Goal: Transaction & Acquisition: Purchase product/service

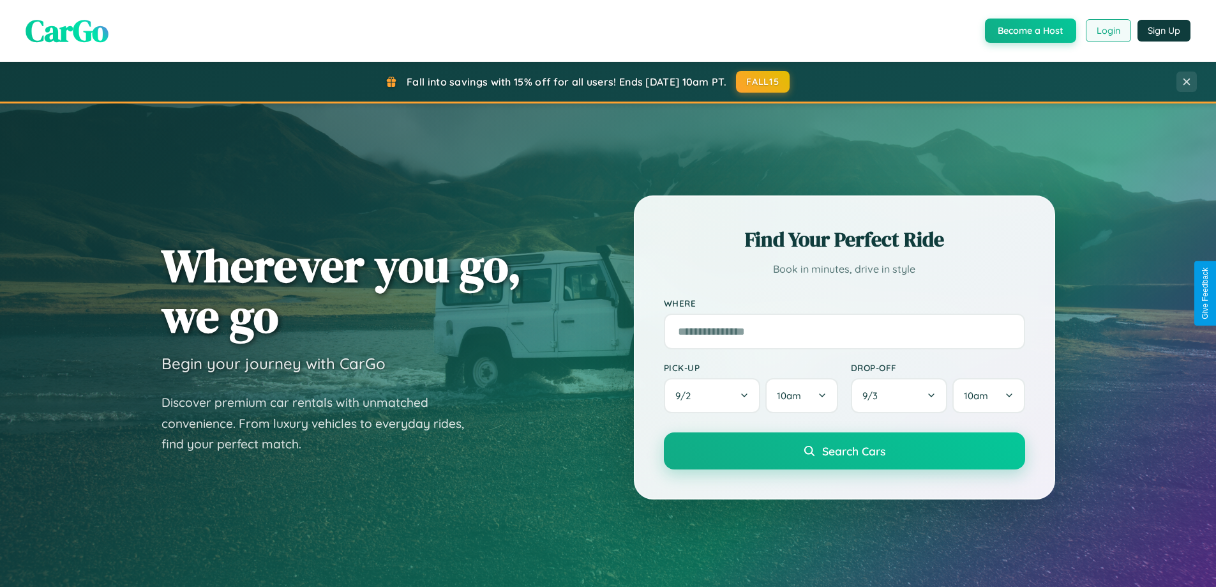
click at [1108, 31] on button "Login" at bounding box center [1108, 30] width 45 height 23
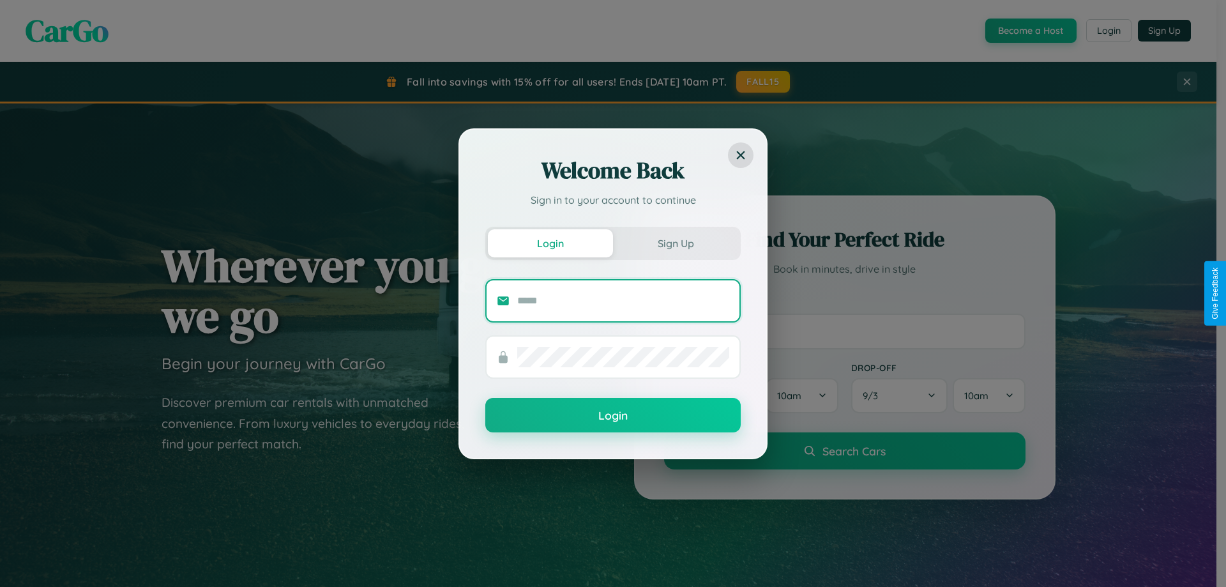
click at [623, 300] on input "text" at bounding box center [623, 300] width 212 height 20
type input "**********"
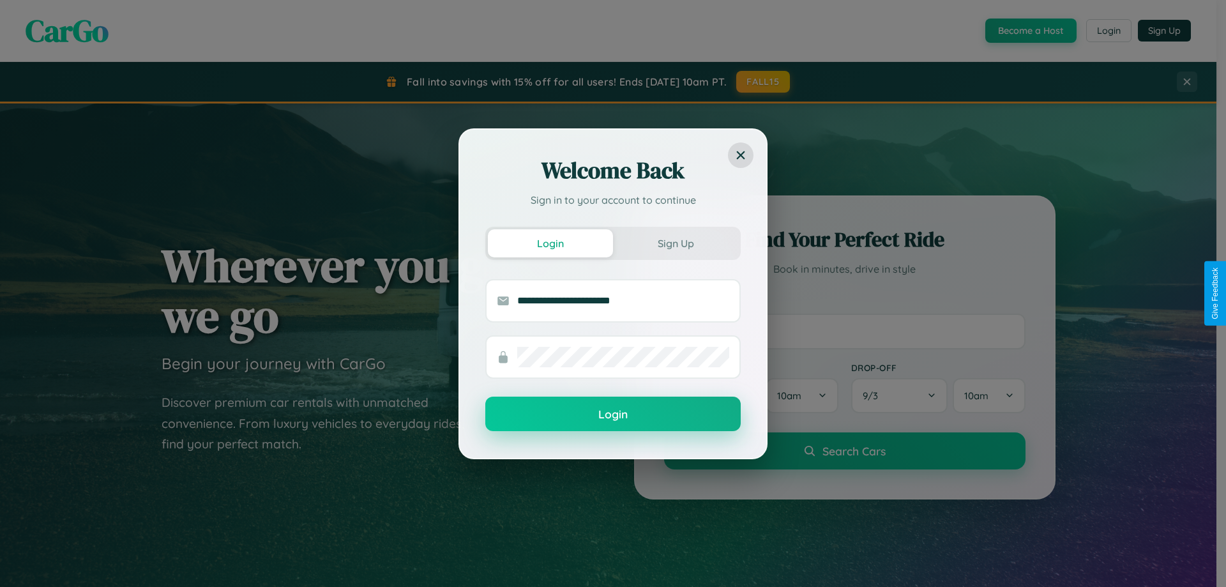
click at [613, 414] on button "Login" at bounding box center [612, 413] width 255 height 34
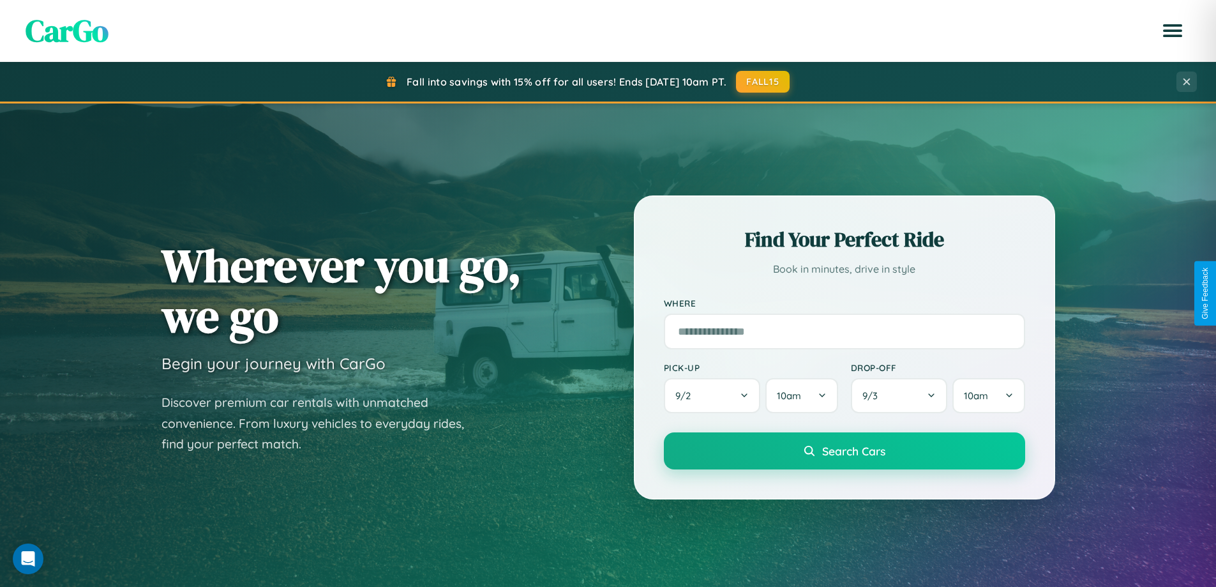
scroll to position [2051, 0]
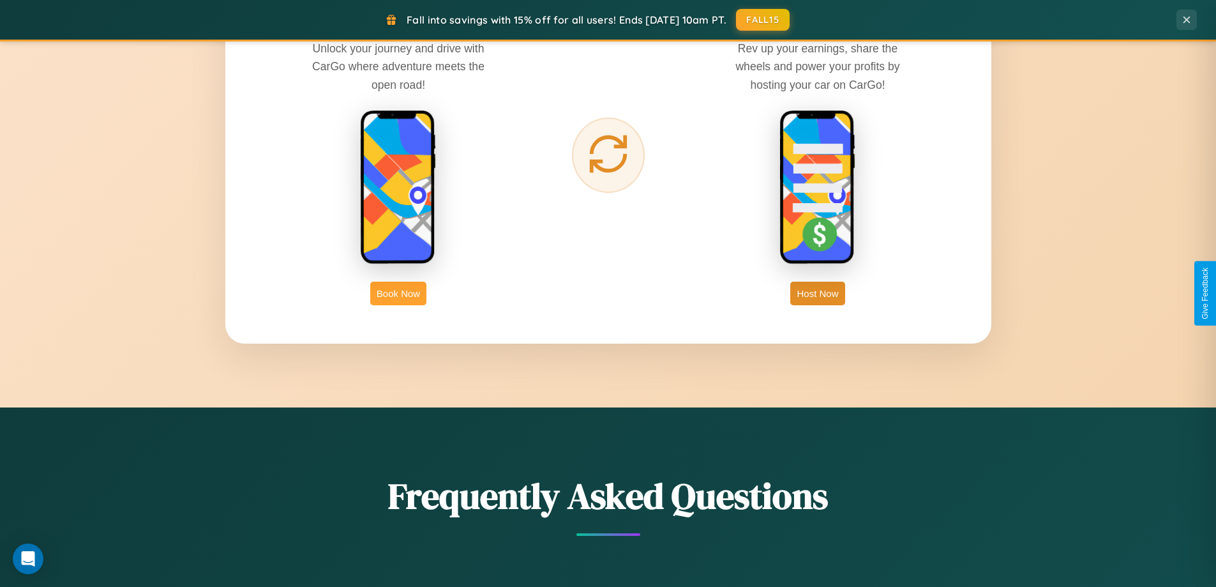
click at [398, 293] on button "Book Now" at bounding box center [398, 294] width 56 height 24
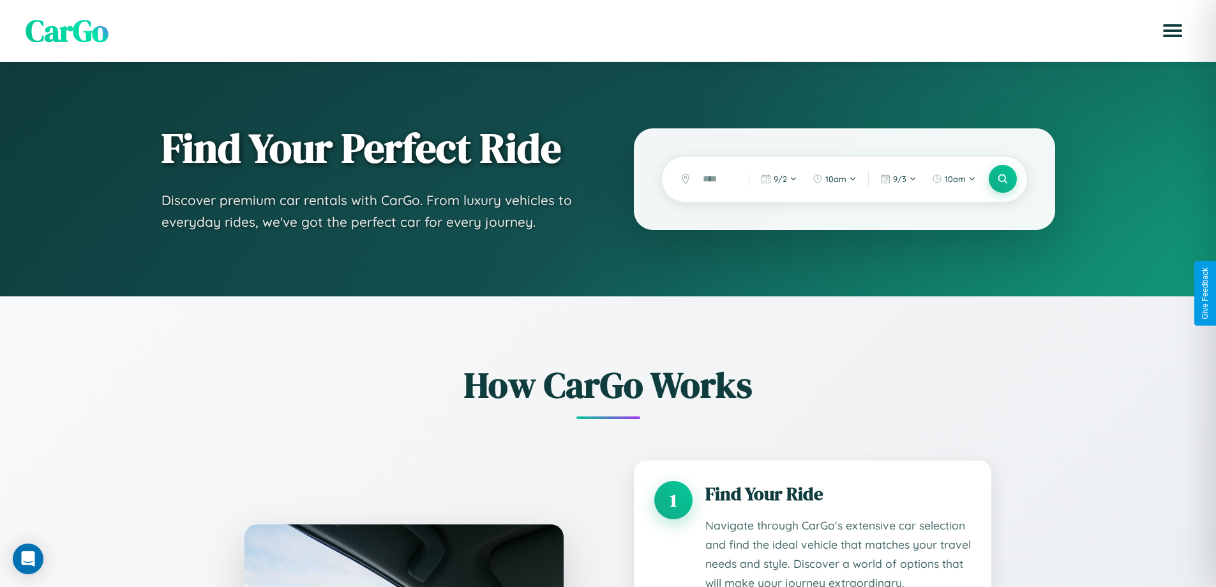
scroll to position [1939, 0]
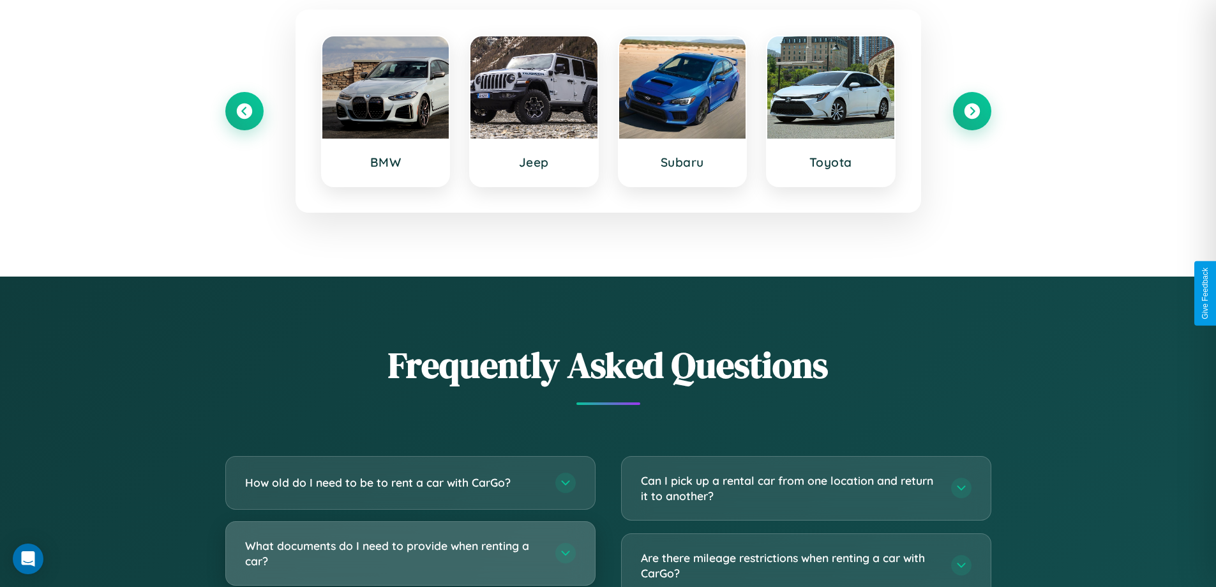
click at [410, 553] on h3 "What documents do I need to provide when renting a car?" at bounding box center [393, 553] width 297 height 31
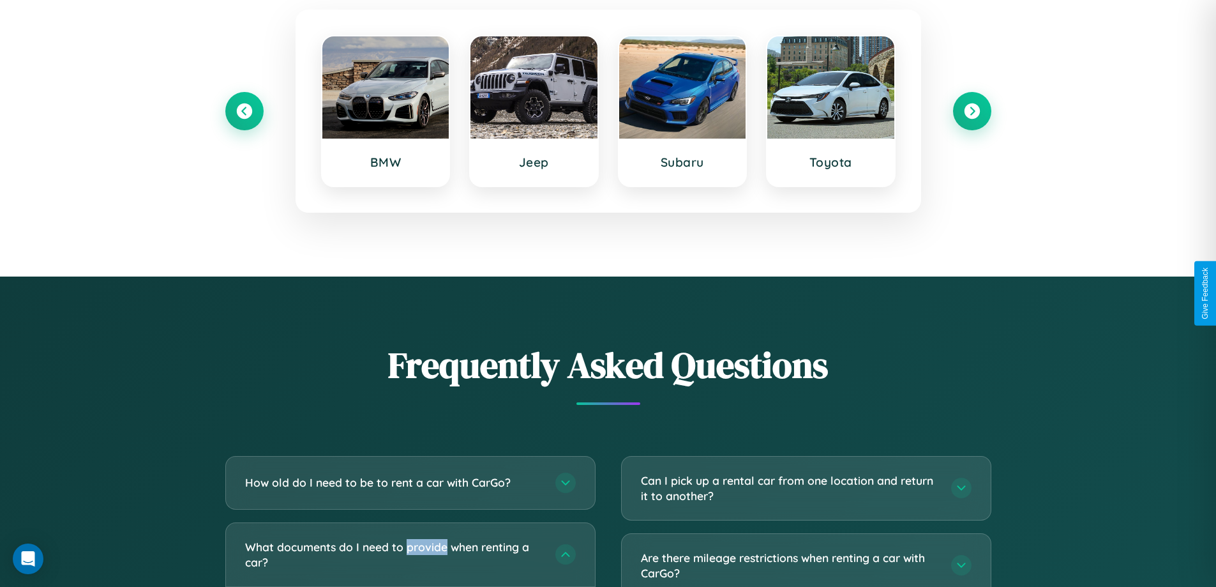
scroll to position [0, 0]
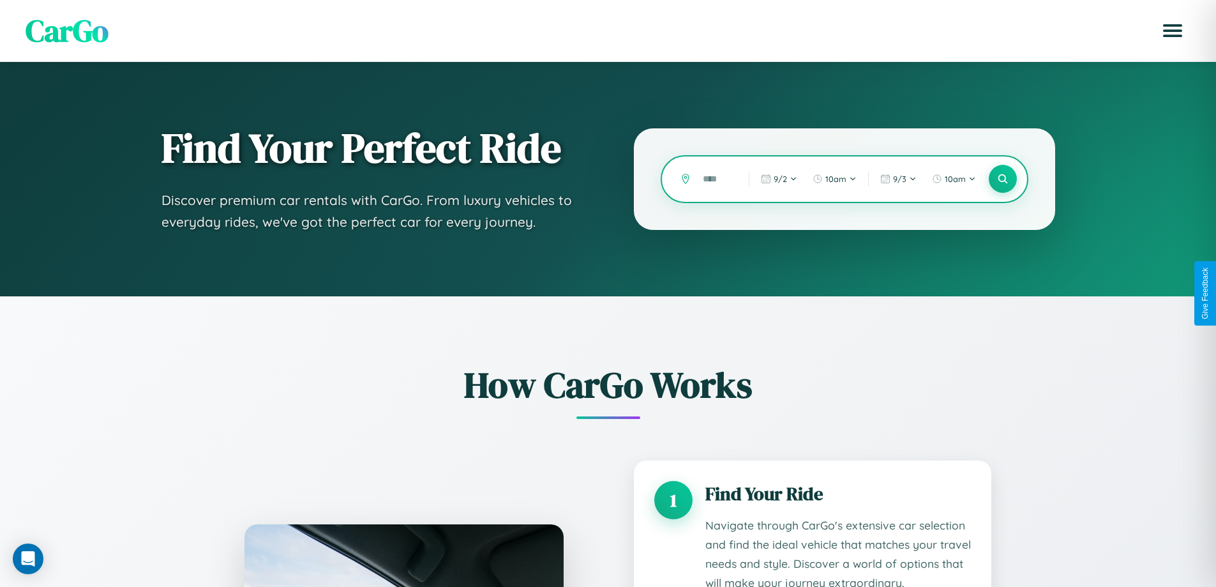
click at [716, 179] on input "text" at bounding box center [716, 179] width 40 height 22
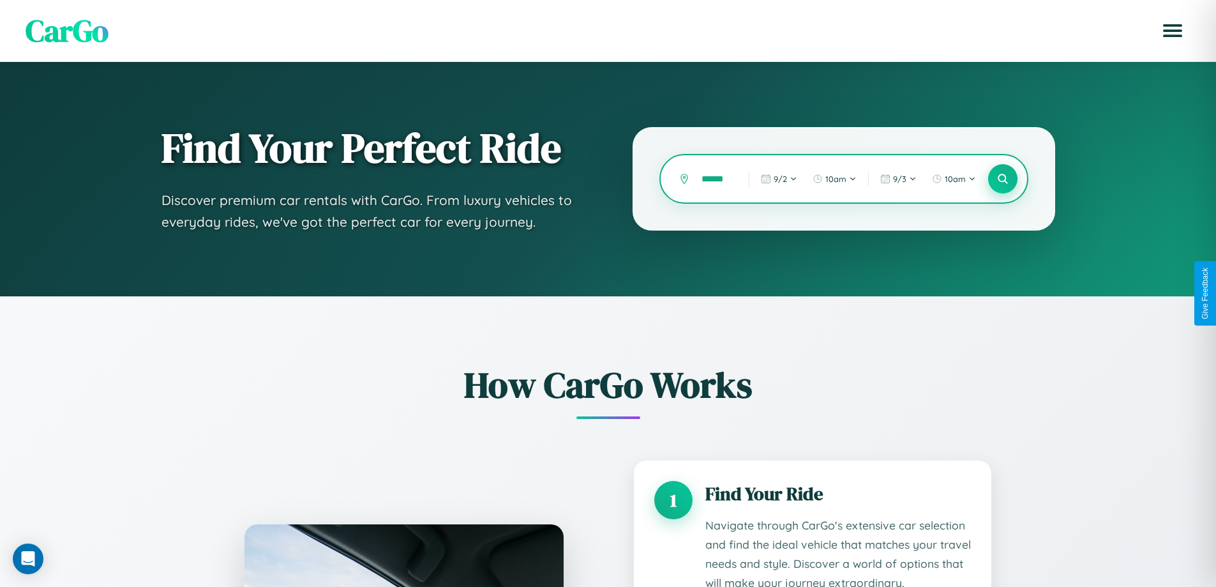
type input "******"
click at [1002, 179] on icon at bounding box center [1003, 179] width 12 height 12
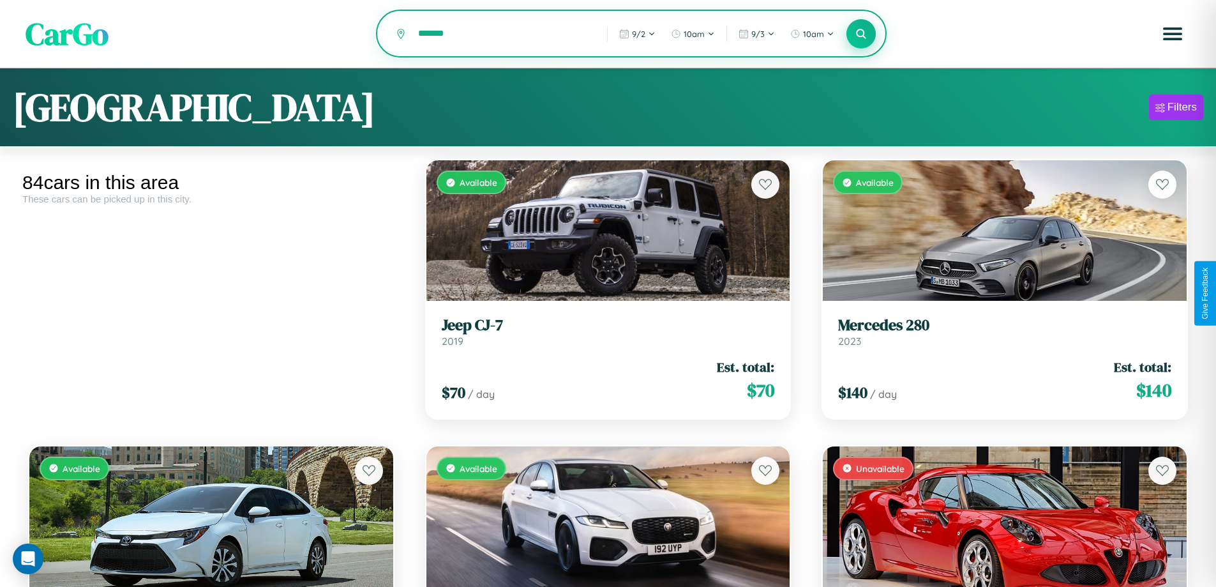
type input "*******"
click at [861, 34] on icon at bounding box center [861, 33] width 12 height 12
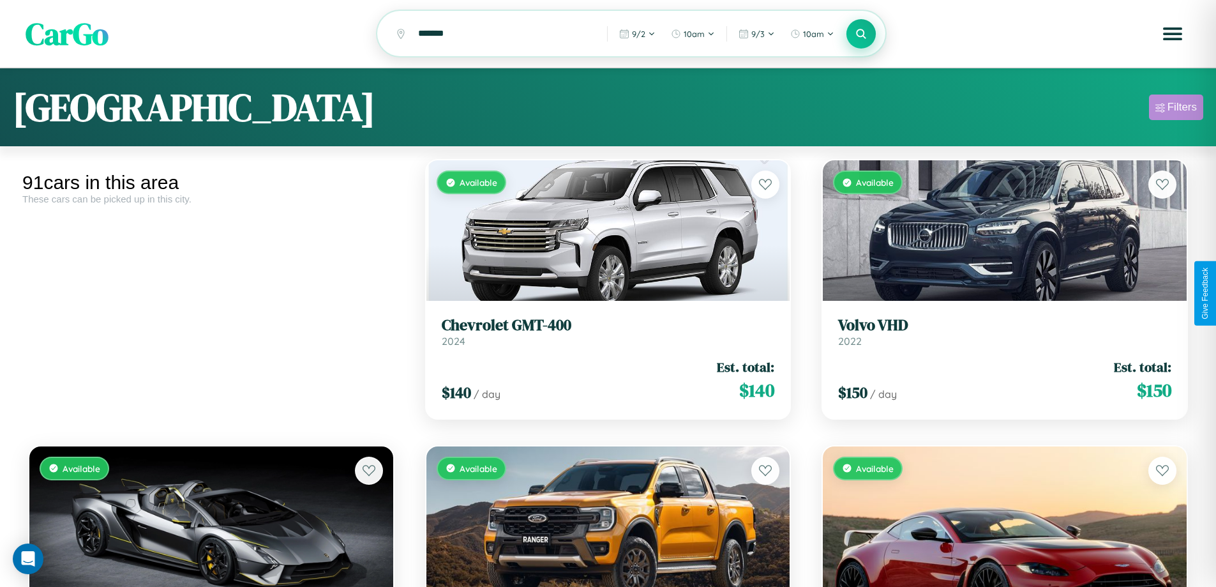
click at [1176, 109] on div "Filters" at bounding box center [1182, 107] width 29 height 13
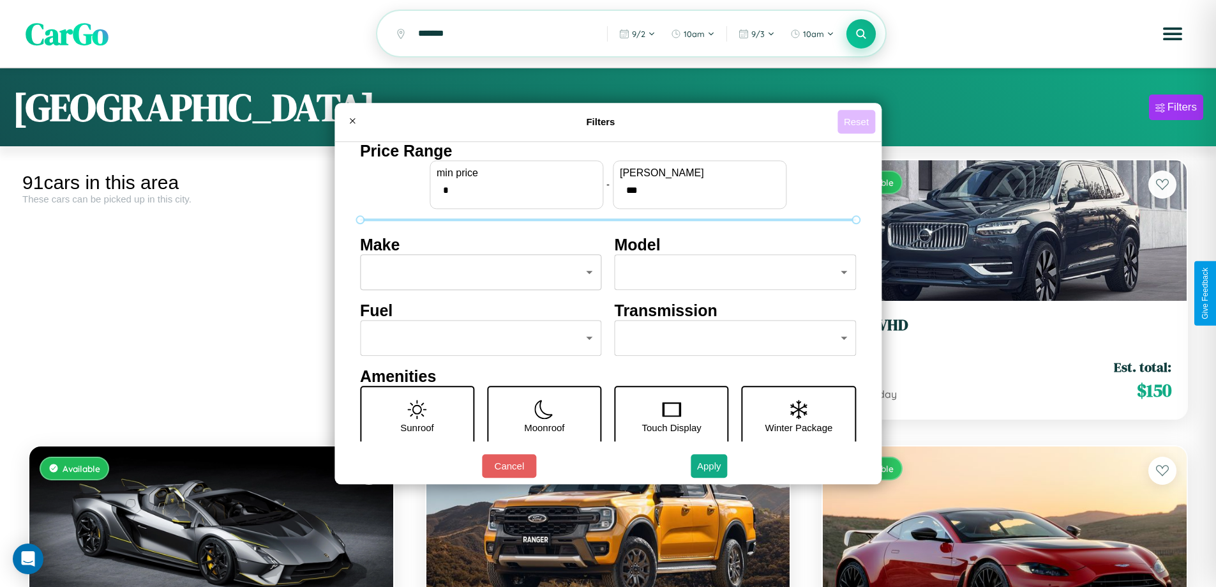
click at [858, 121] on button "Reset" at bounding box center [857, 122] width 38 height 24
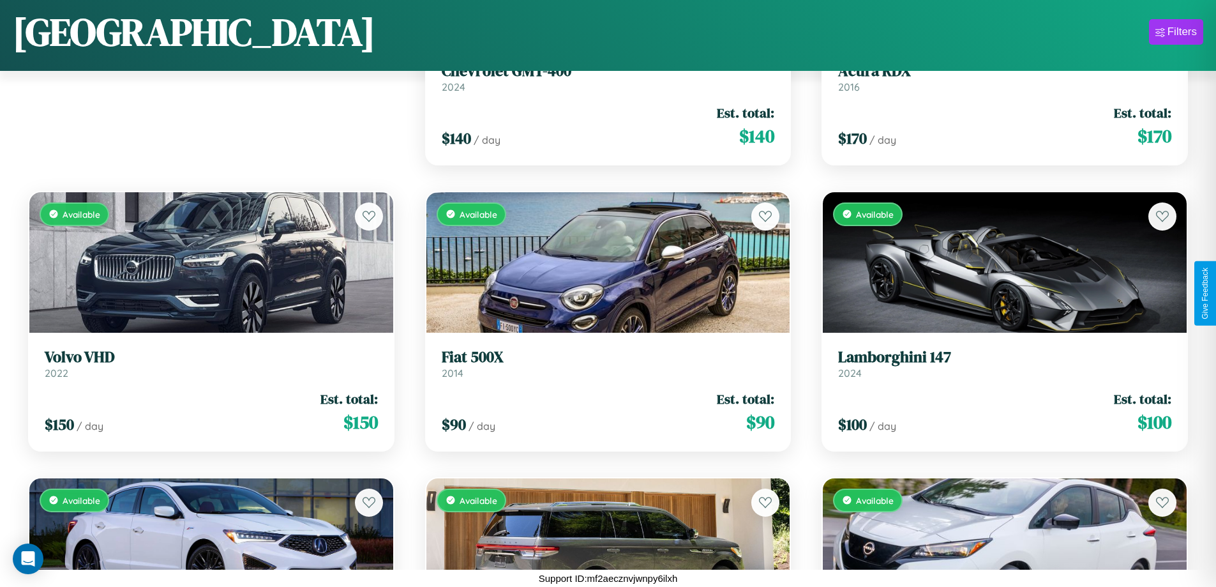
scroll to position [179, 0]
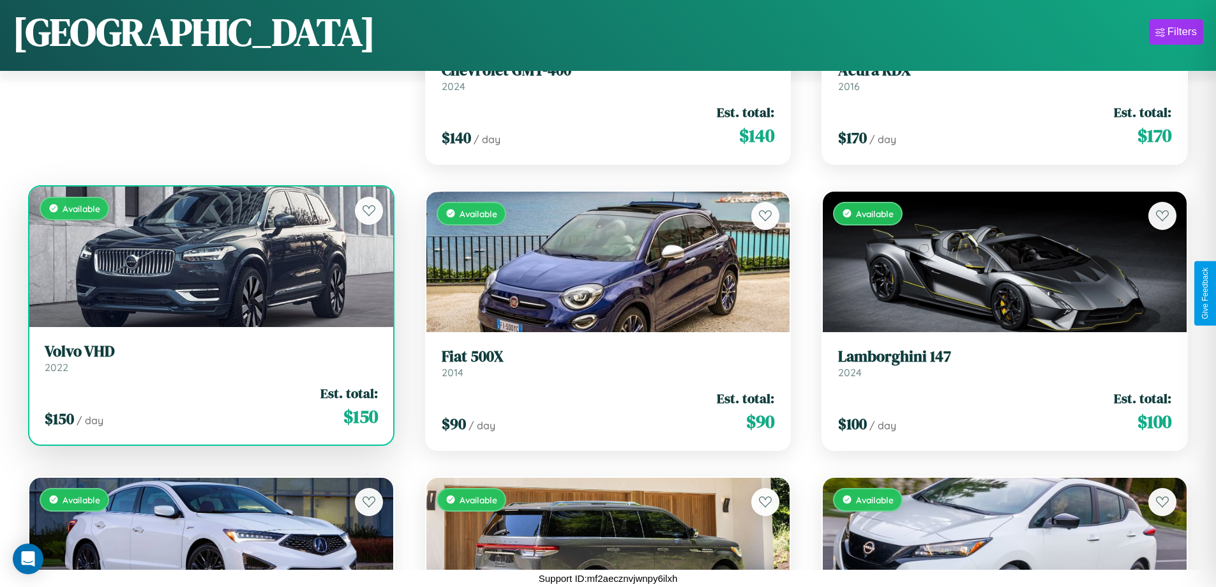
click at [209, 363] on link "Volvo VHD 2022" at bounding box center [211, 357] width 333 height 31
